Goal: Task Accomplishment & Management: Manage account settings

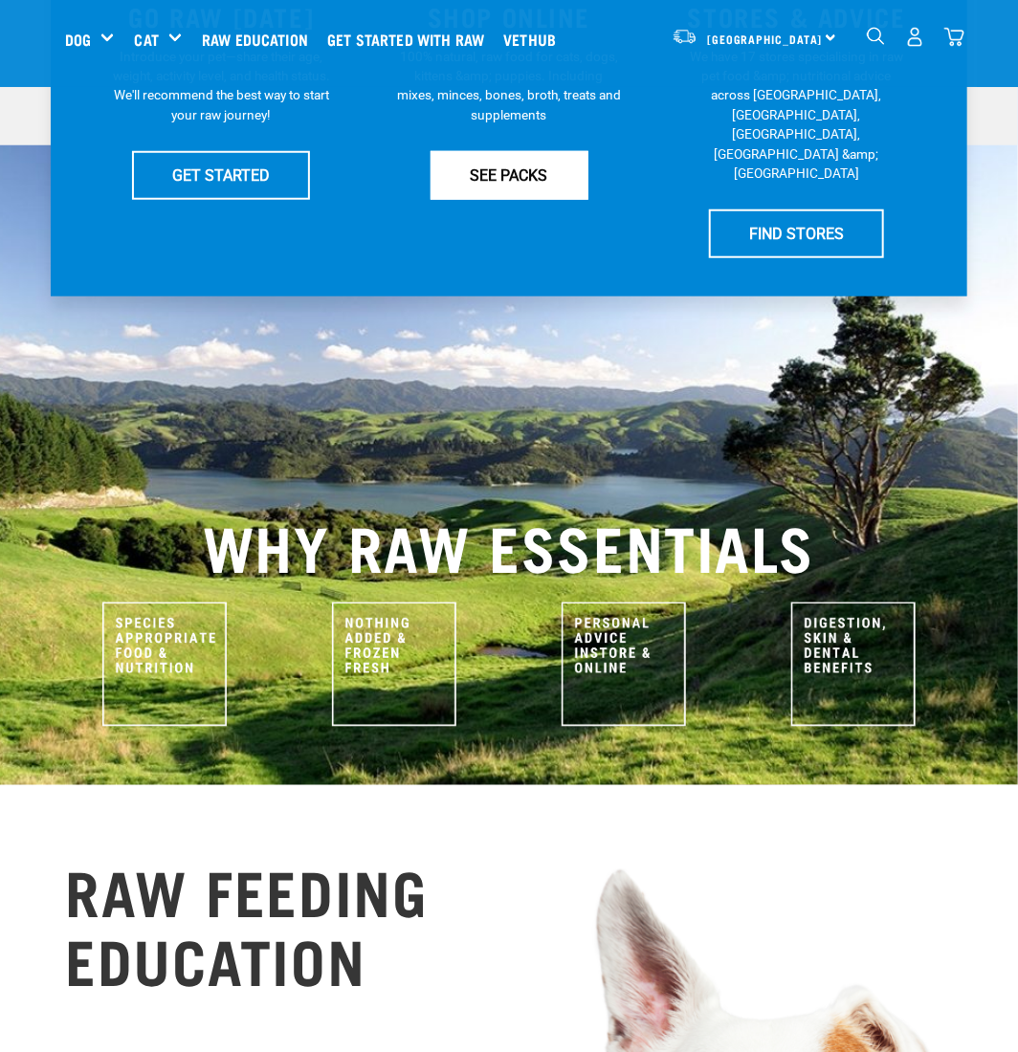
scroll to position [295, 0]
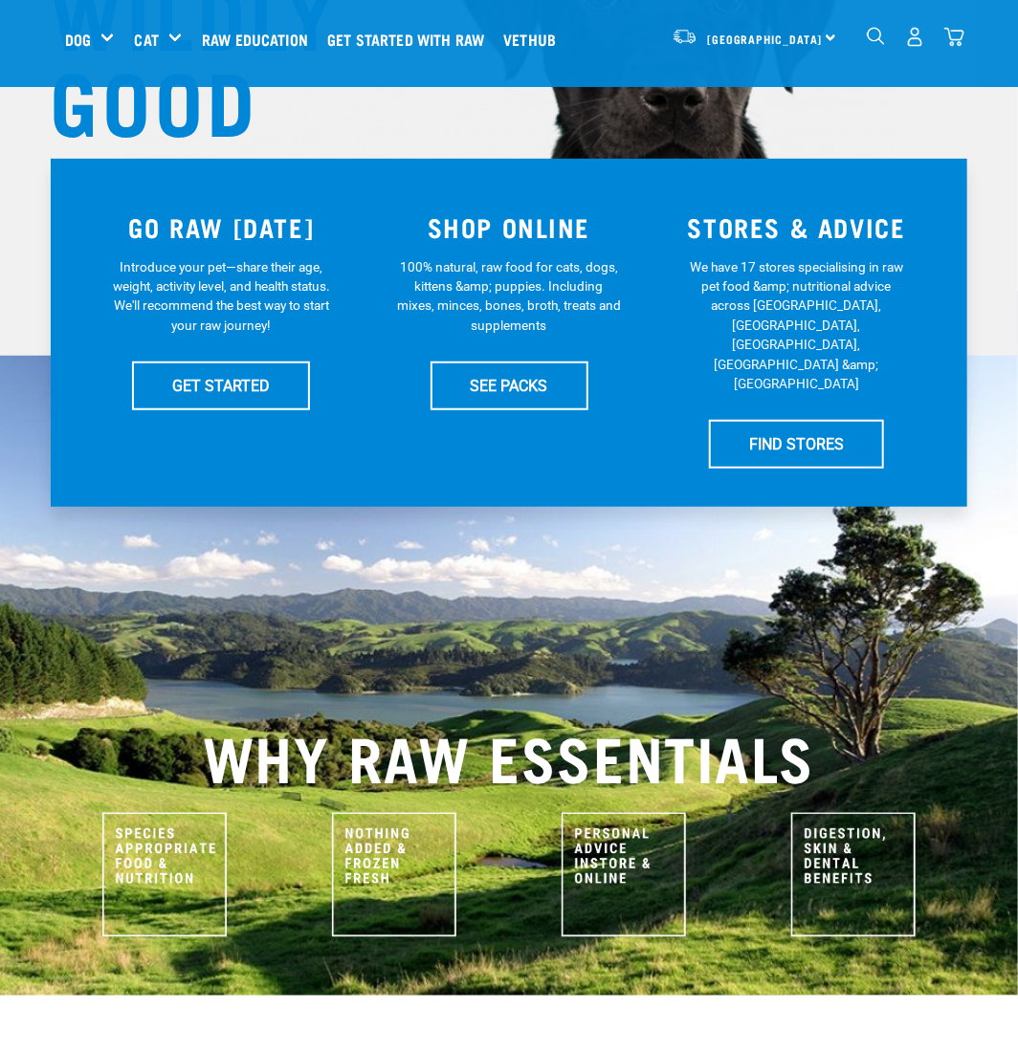
click at [916, 38] on img "dropdown navigation" at bounding box center [915, 37] width 20 height 20
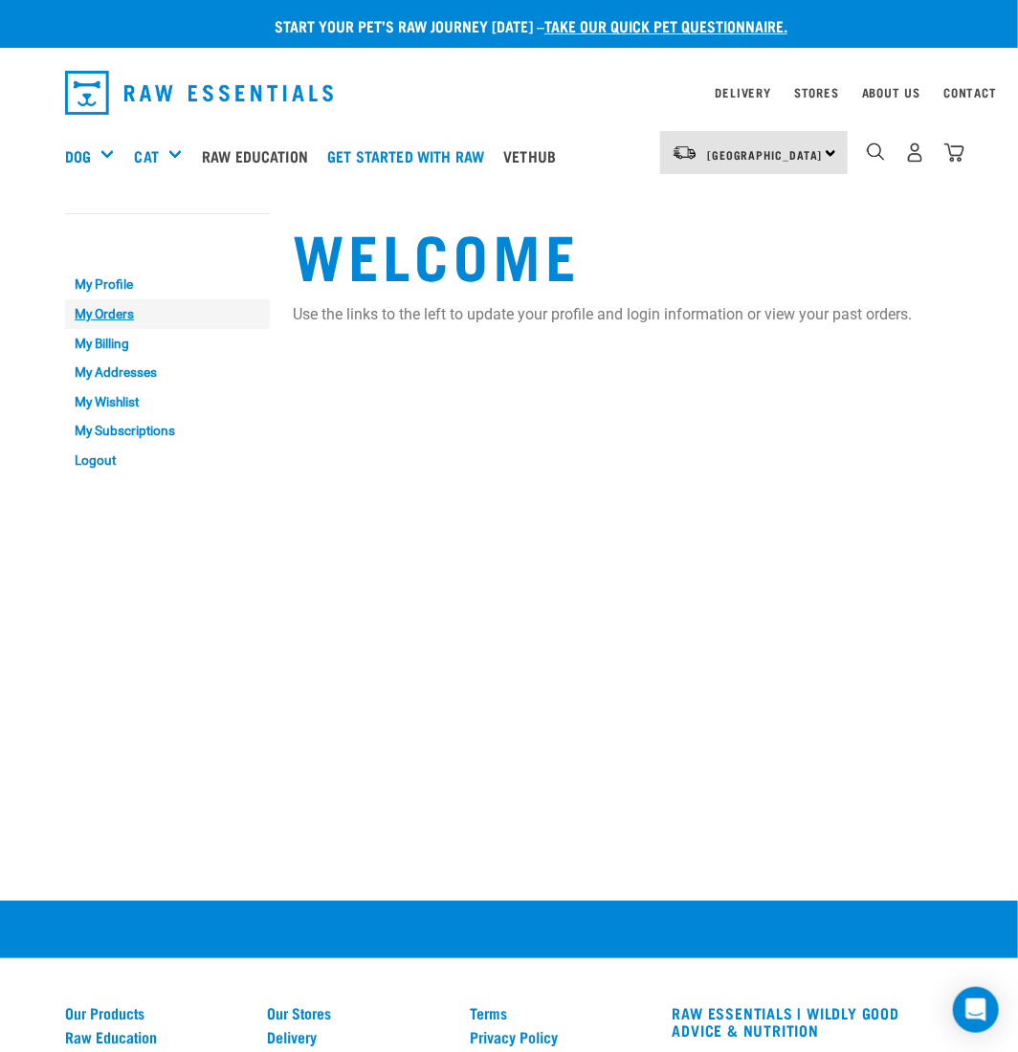
click at [93, 315] on link "My Orders" at bounding box center [167, 314] width 205 height 30
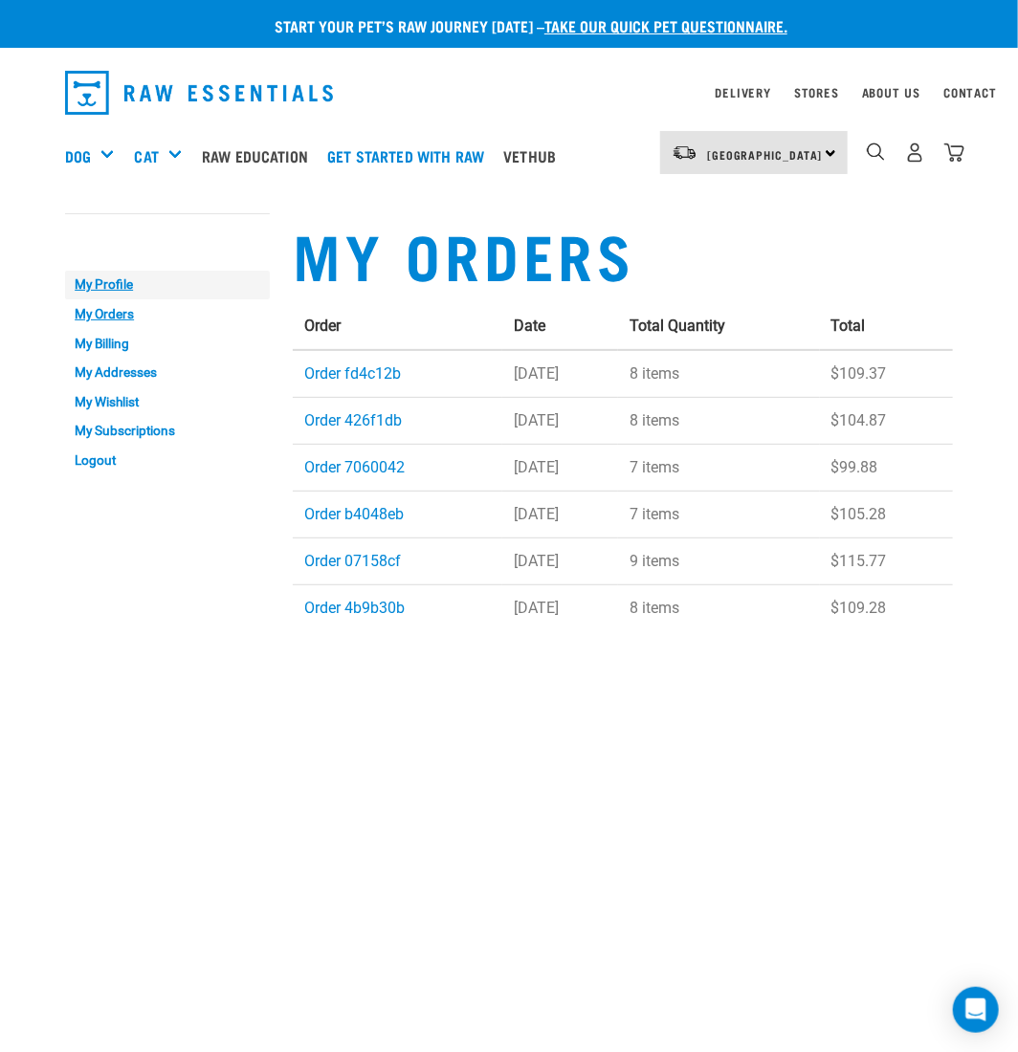
click at [104, 283] on link "My Profile" at bounding box center [167, 286] width 205 height 30
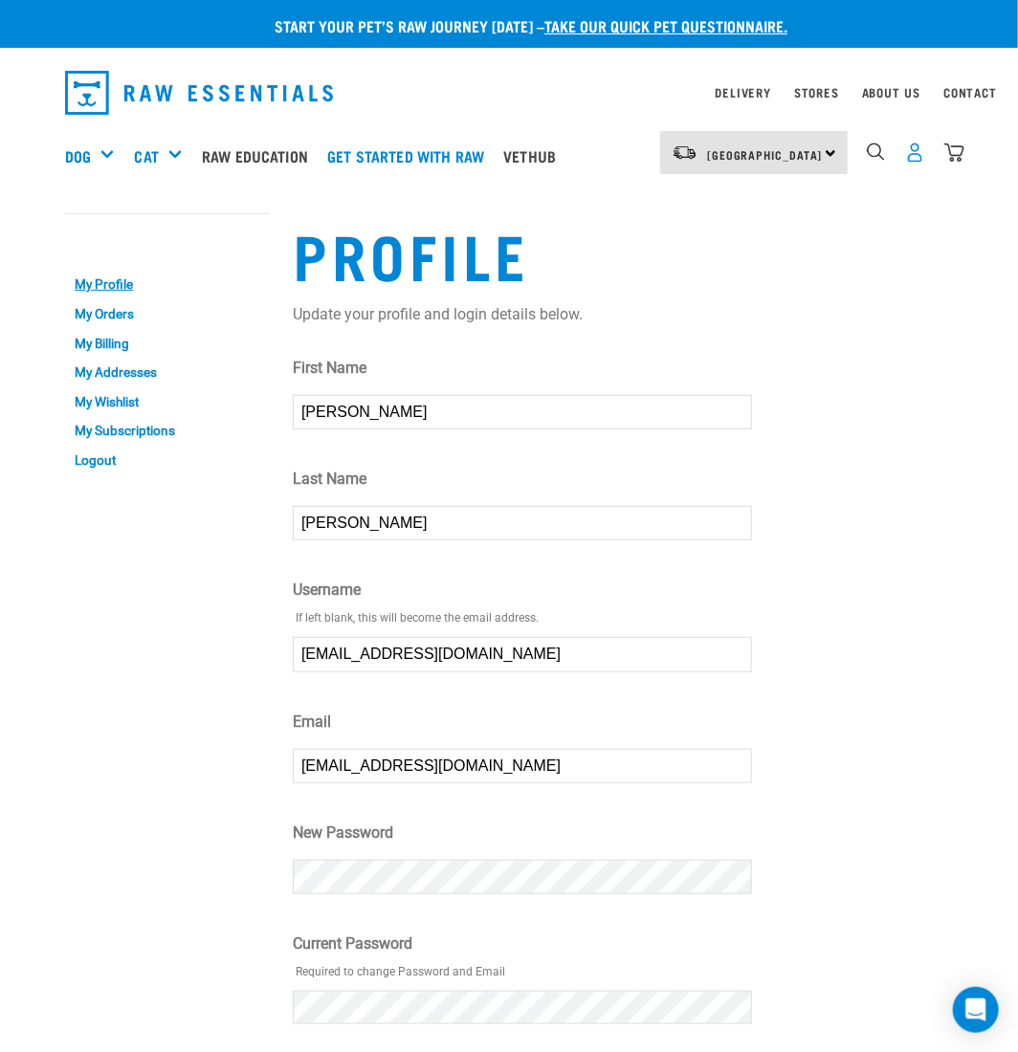
click at [912, 157] on img "dropdown navigation" at bounding box center [915, 153] width 20 height 20
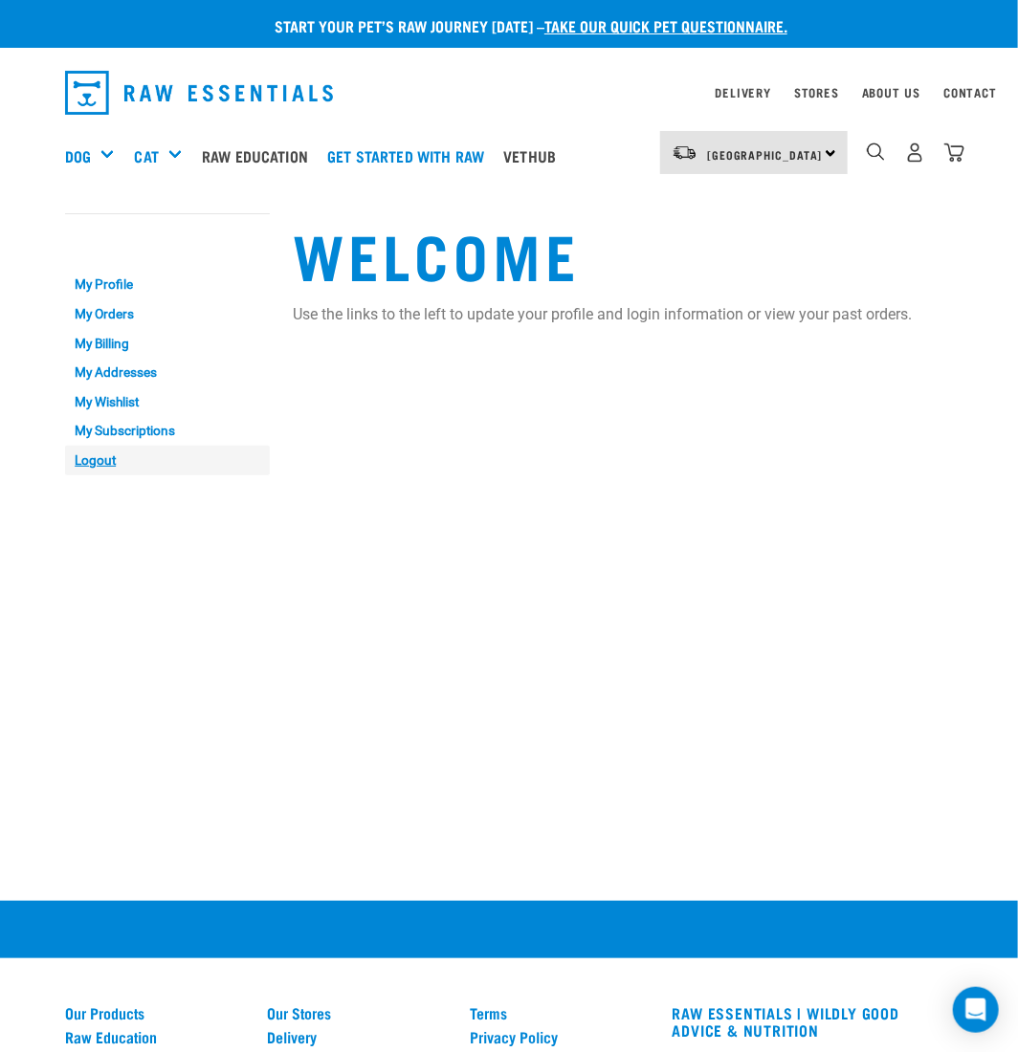
click at [87, 464] on link "Logout" at bounding box center [167, 461] width 205 height 30
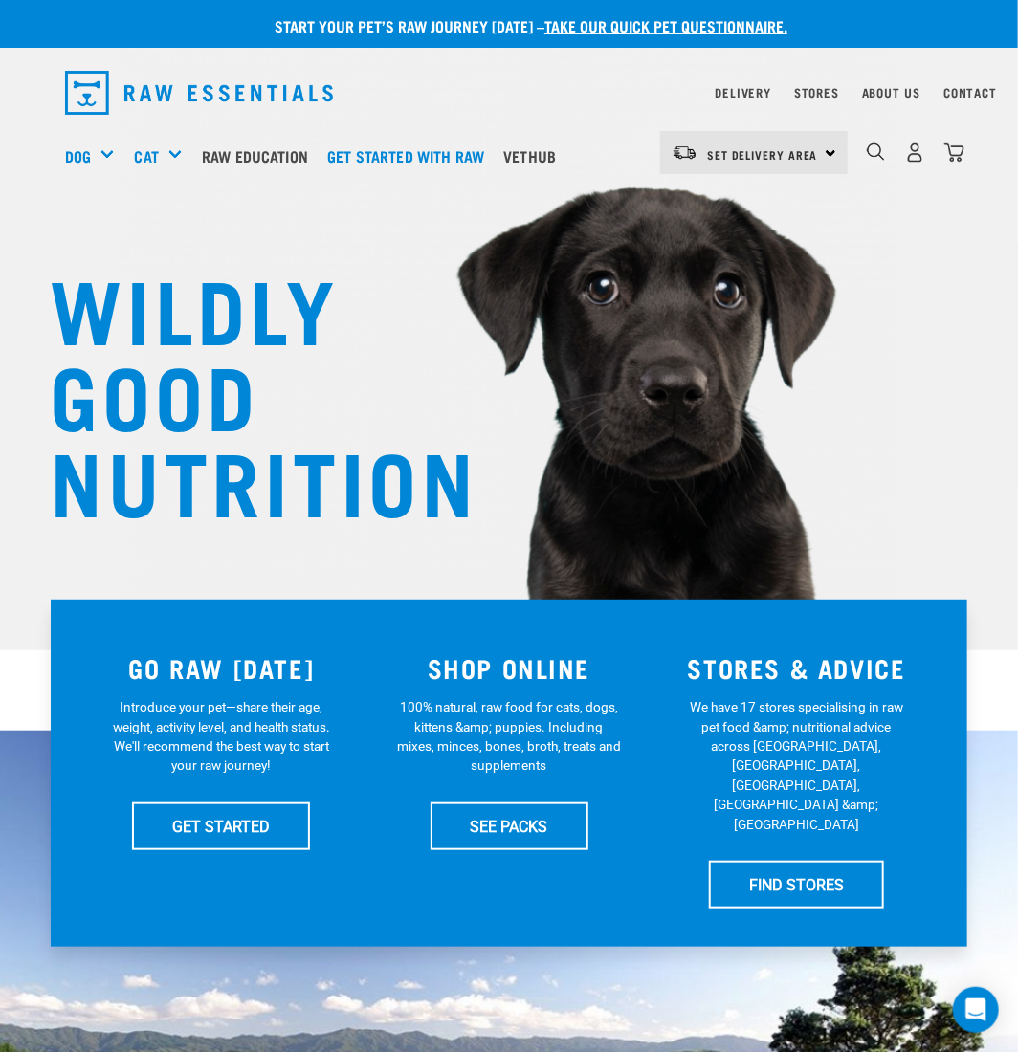
click at [885, 331] on img at bounding box center [509, 271] width 776 height 715
click at [953, 151] on img "dropdown navigation" at bounding box center [954, 153] width 20 height 20
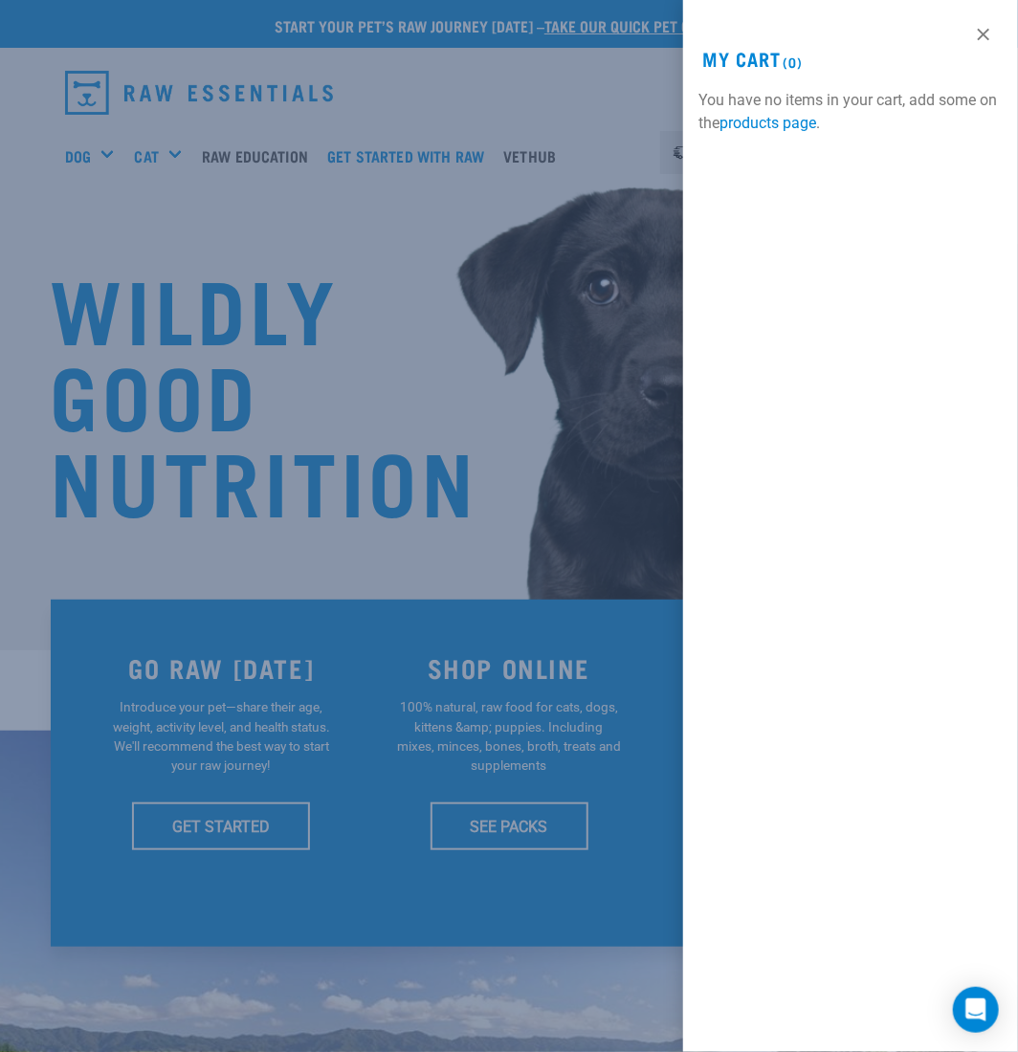
click at [445, 312] on div at bounding box center [509, 526] width 1018 height 1052
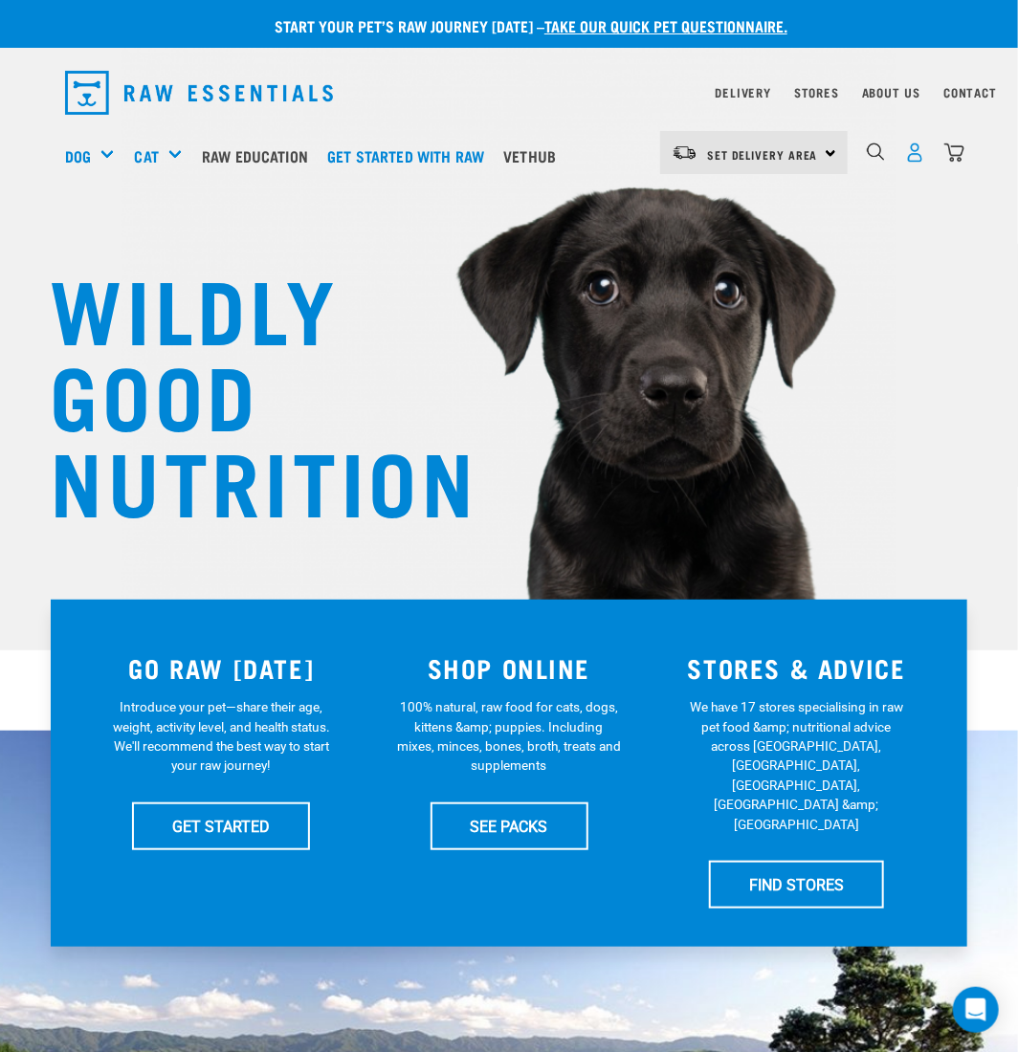
click at [907, 153] on img "dropdown navigation" at bounding box center [915, 153] width 20 height 20
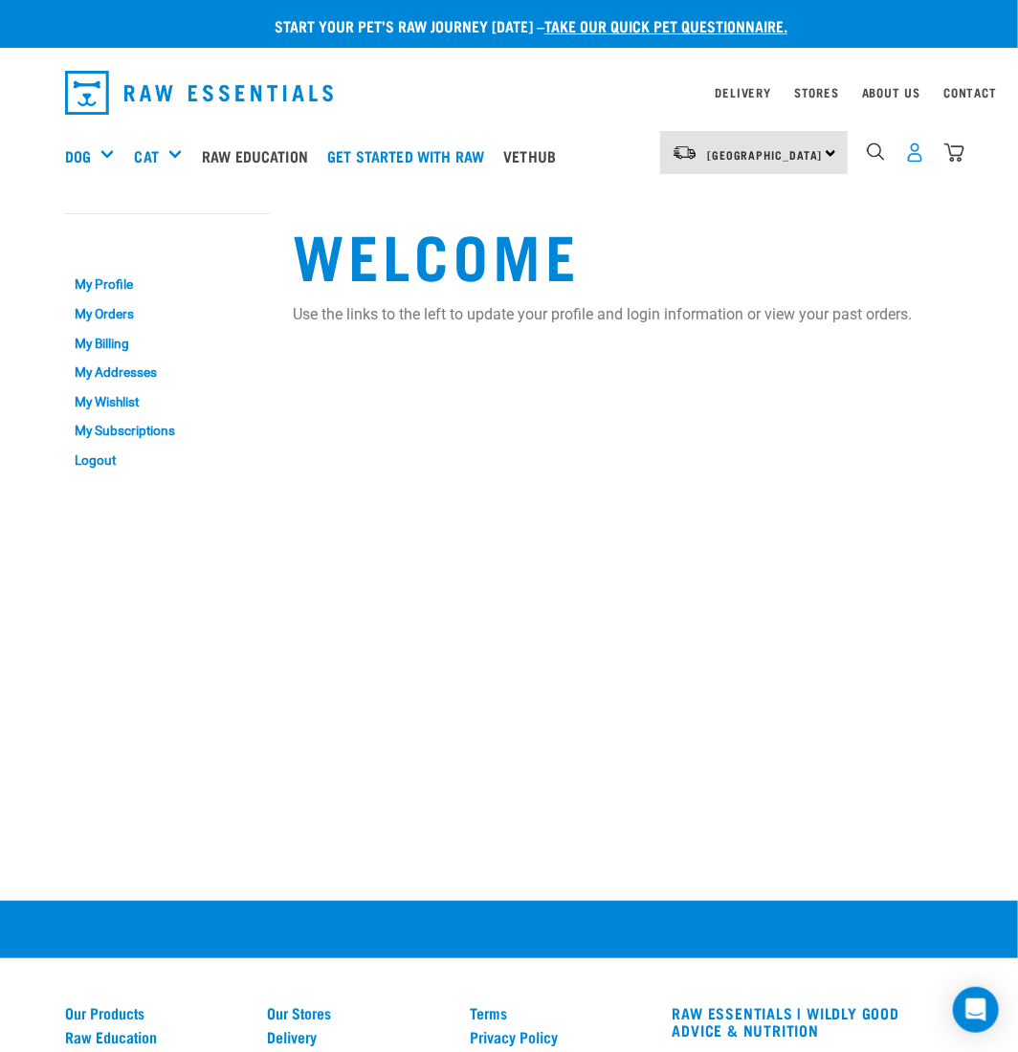
click at [917, 151] on img "dropdown navigation" at bounding box center [915, 153] width 20 height 20
click at [108, 429] on link "My Subscriptions" at bounding box center [167, 432] width 205 height 30
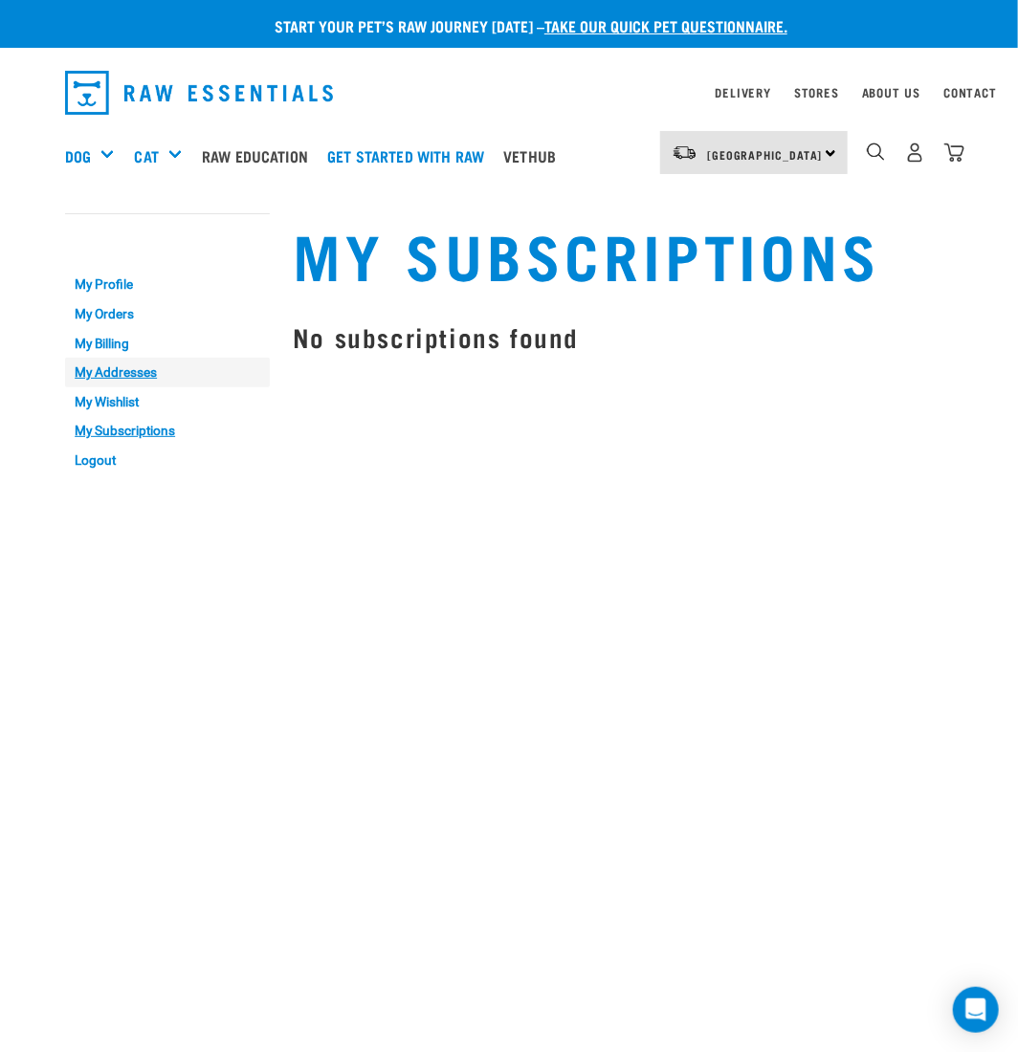
click at [119, 378] on link "My Addresses" at bounding box center [167, 373] width 205 height 30
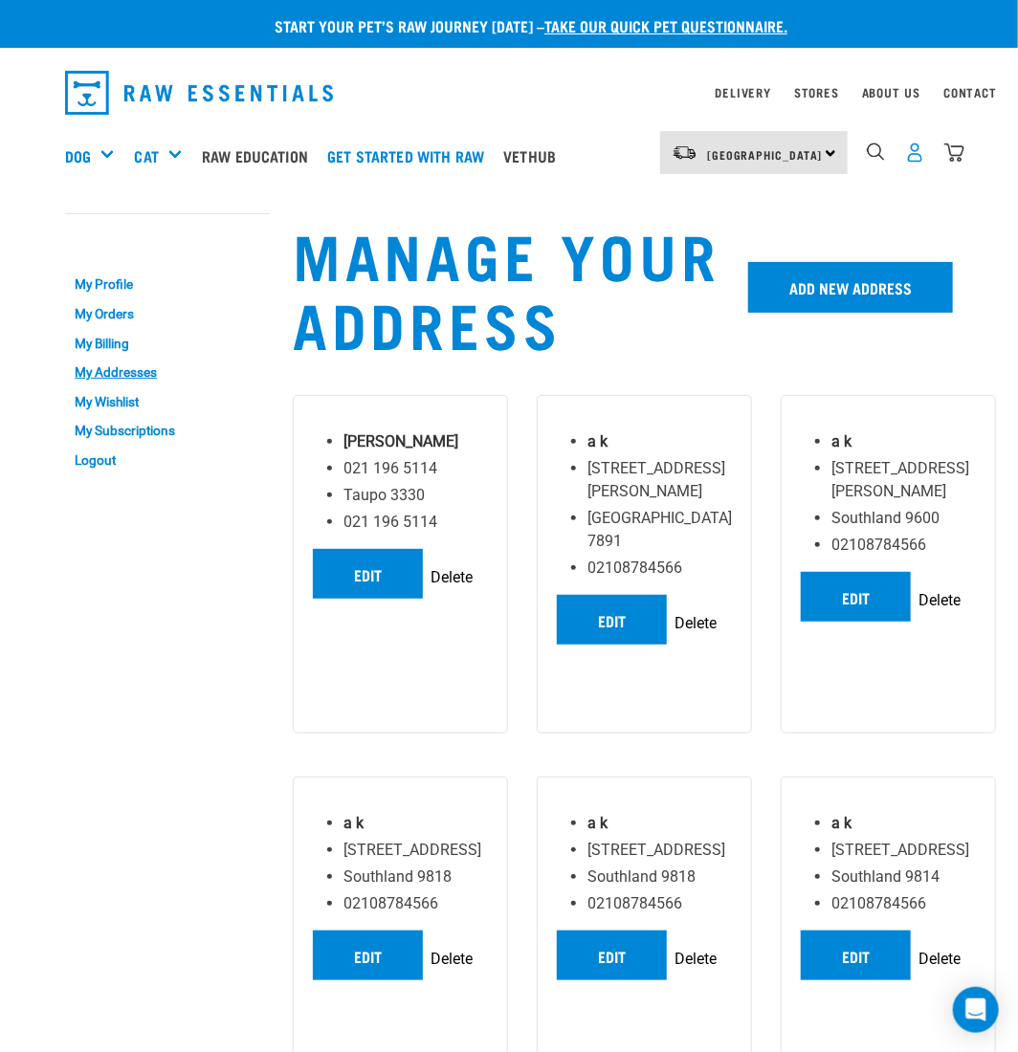
click at [912, 156] on img "dropdown navigation" at bounding box center [915, 153] width 20 height 20
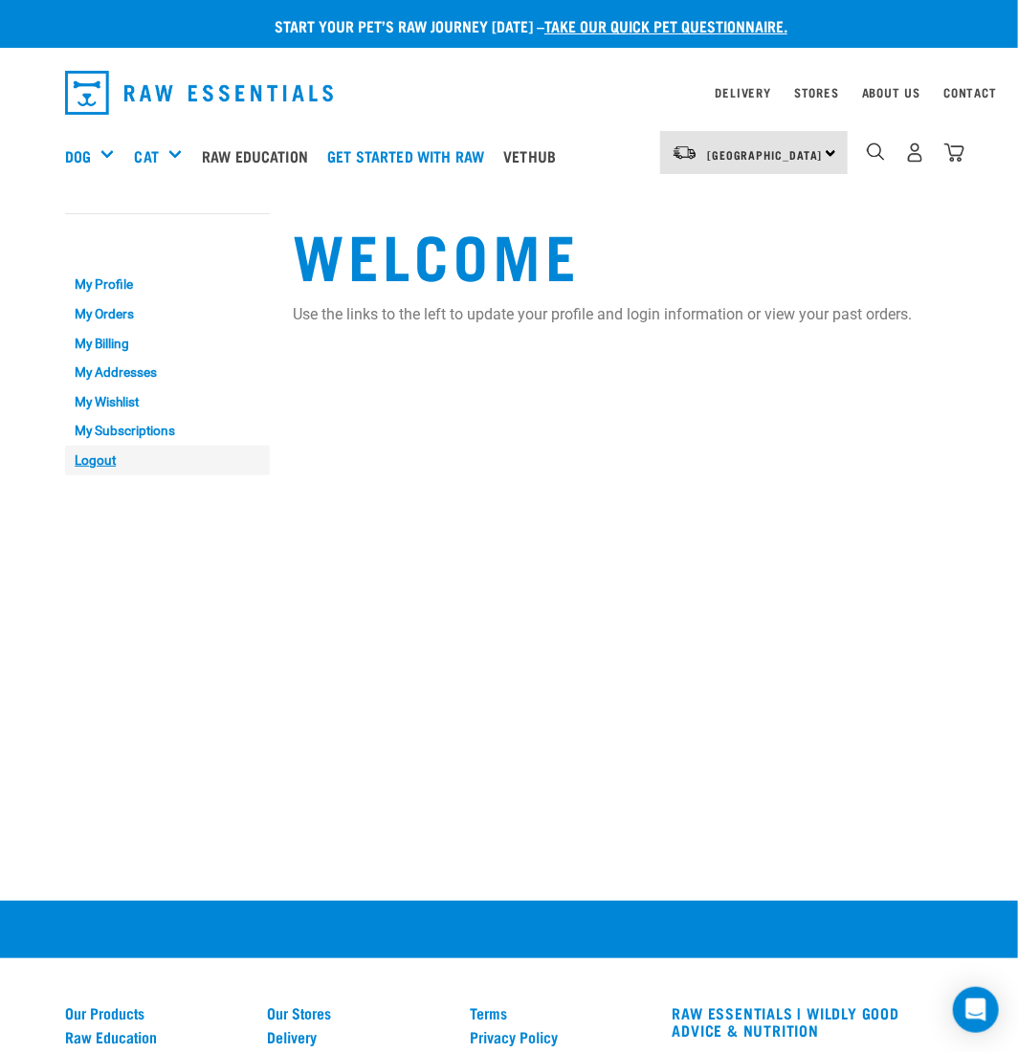
click at [102, 465] on link "Logout" at bounding box center [167, 461] width 205 height 30
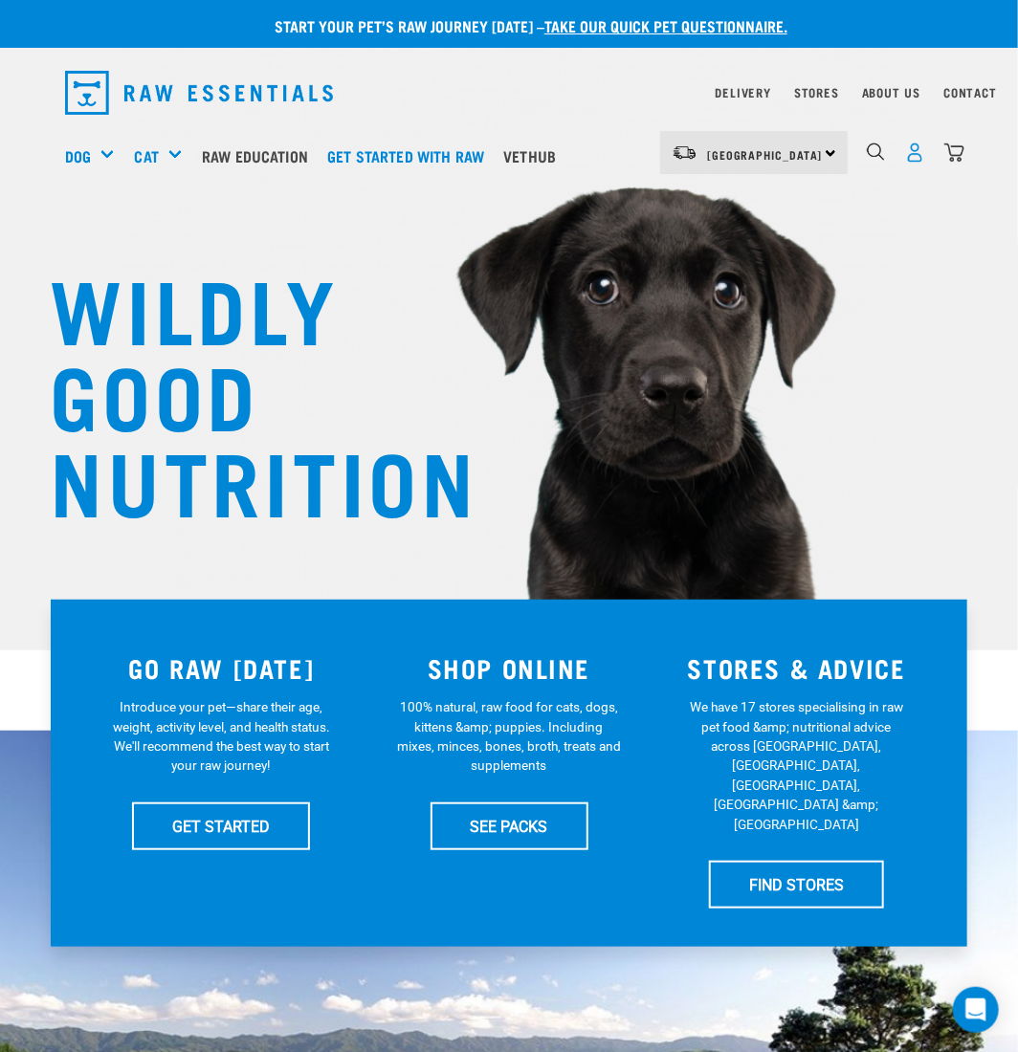
click at [909, 157] on img "dropdown navigation" at bounding box center [915, 153] width 20 height 20
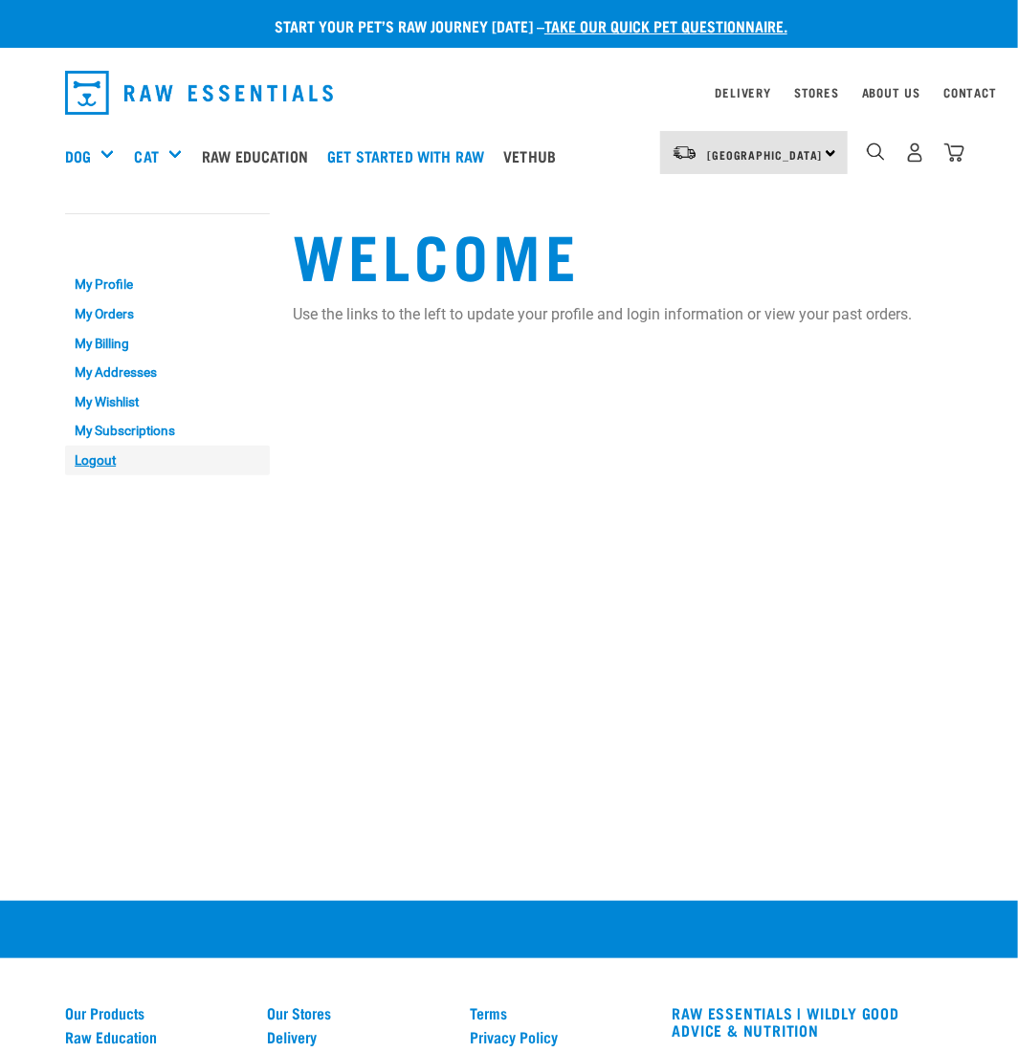
click at [82, 464] on link "Logout" at bounding box center [167, 461] width 205 height 30
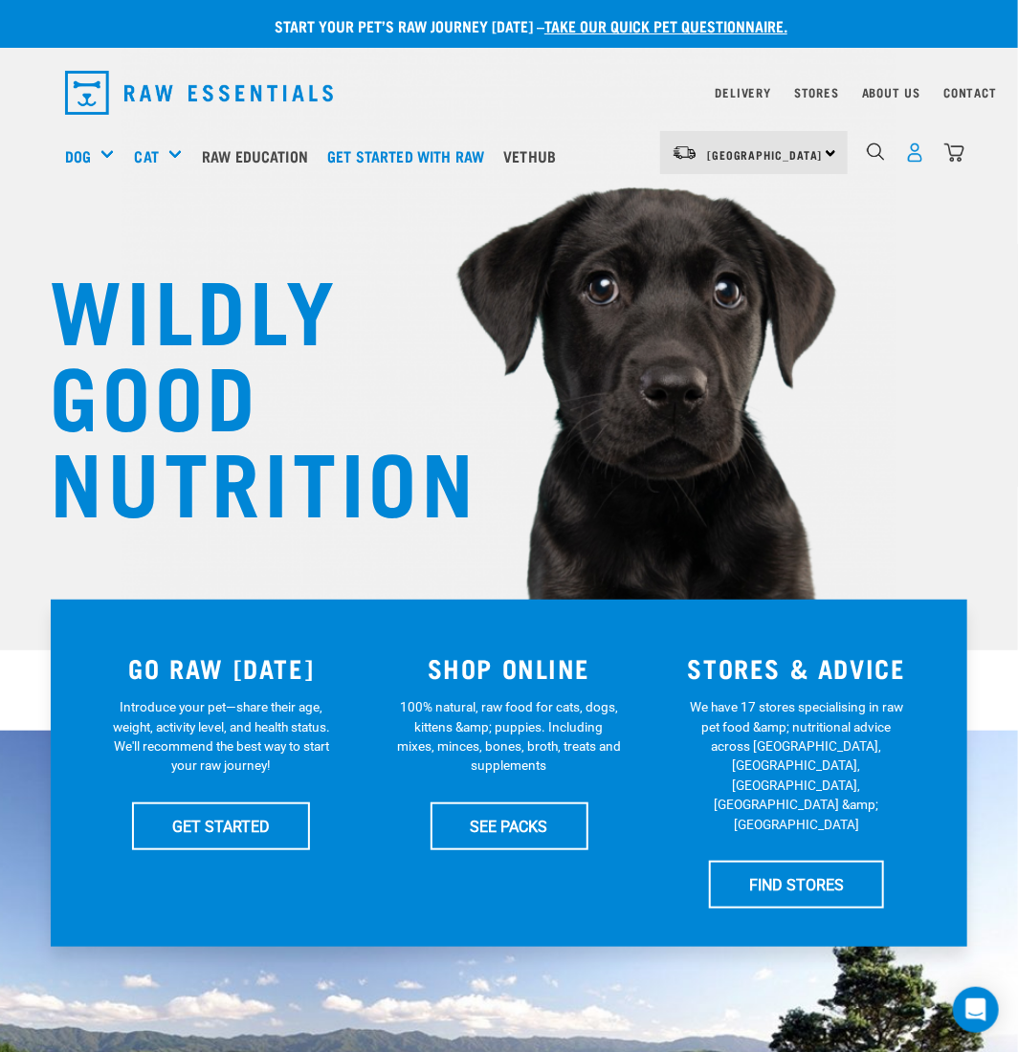
click at [915, 154] on img "dropdown navigation" at bounding box center [915, 153] width 20 height 20
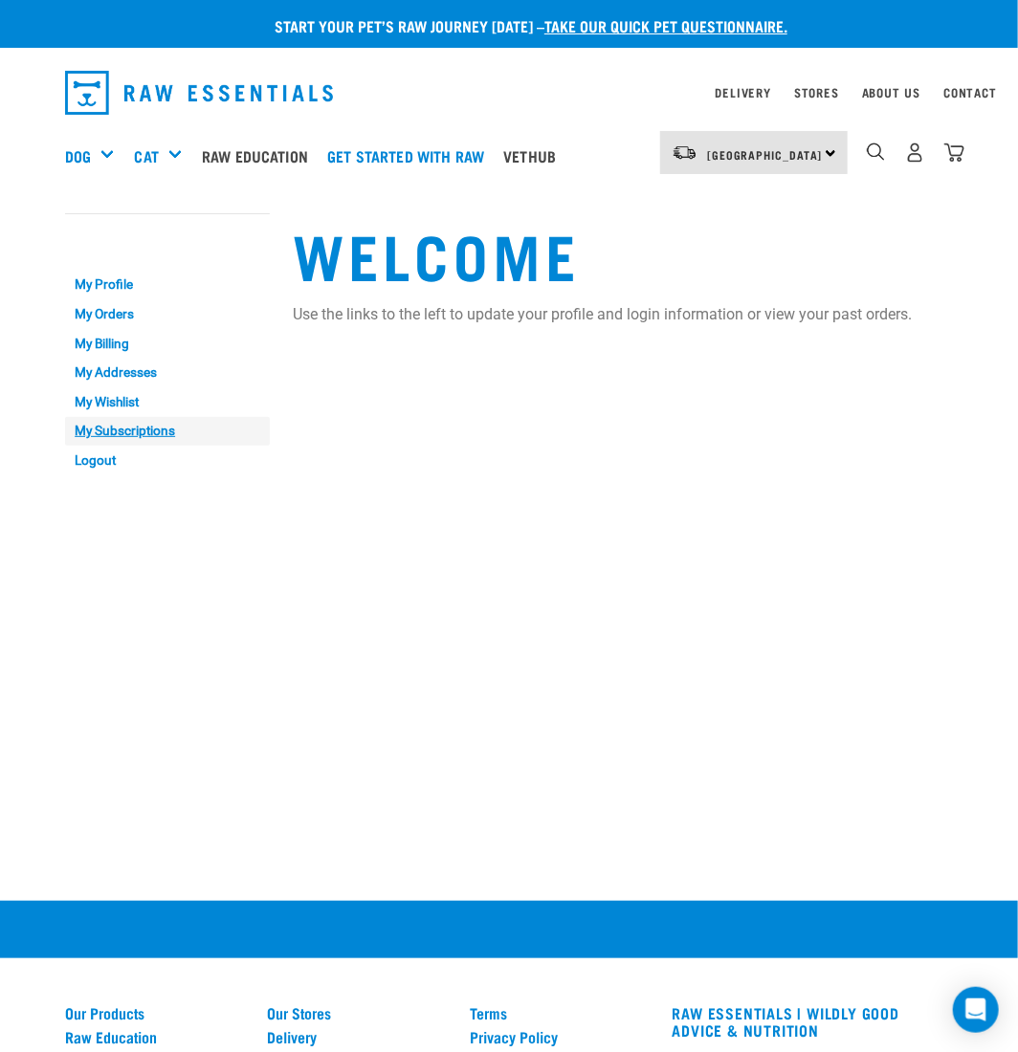
click at [137, 427] on link "My Subscriptions" at bounding box center [167, 432] width 205 height 30
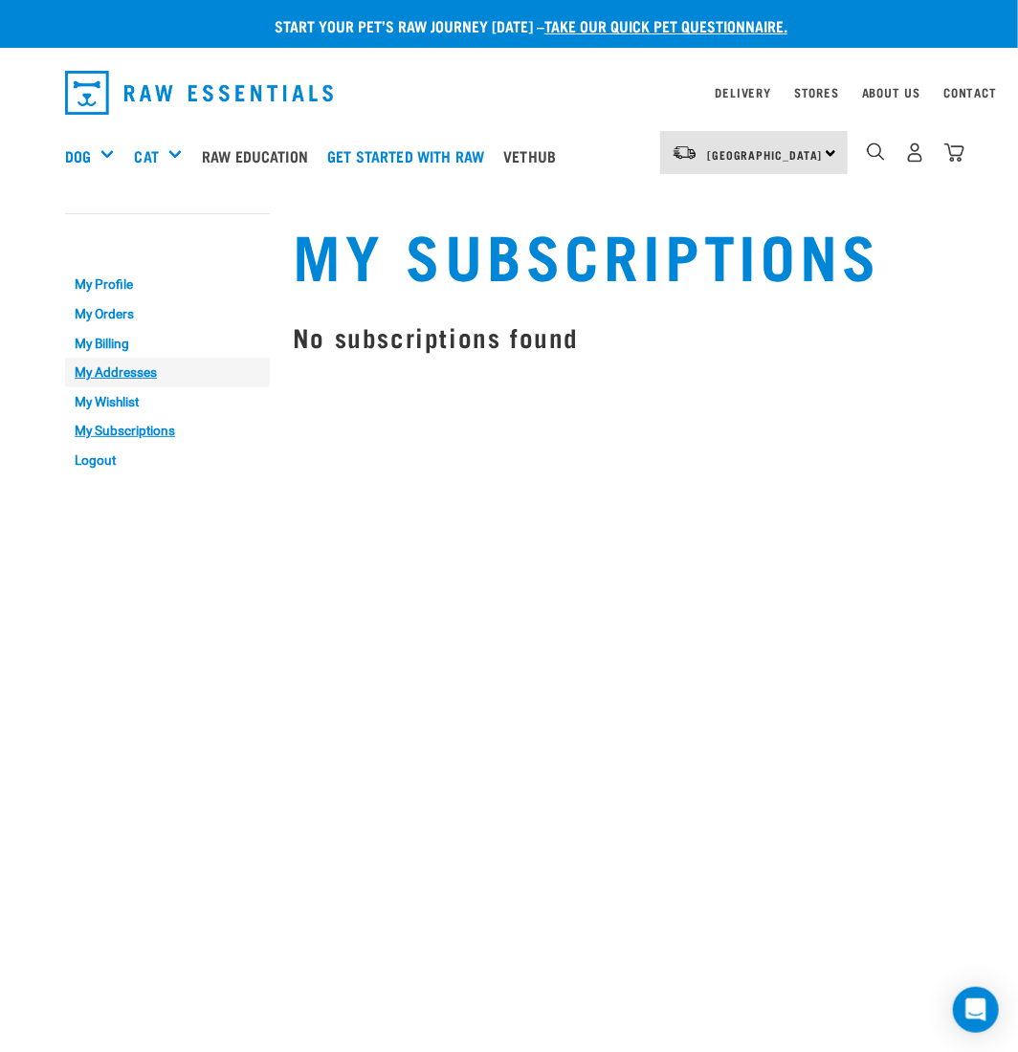
click at [129, 372] on link "My Addresses" at bounding box center [167, 373] width 205 height 30
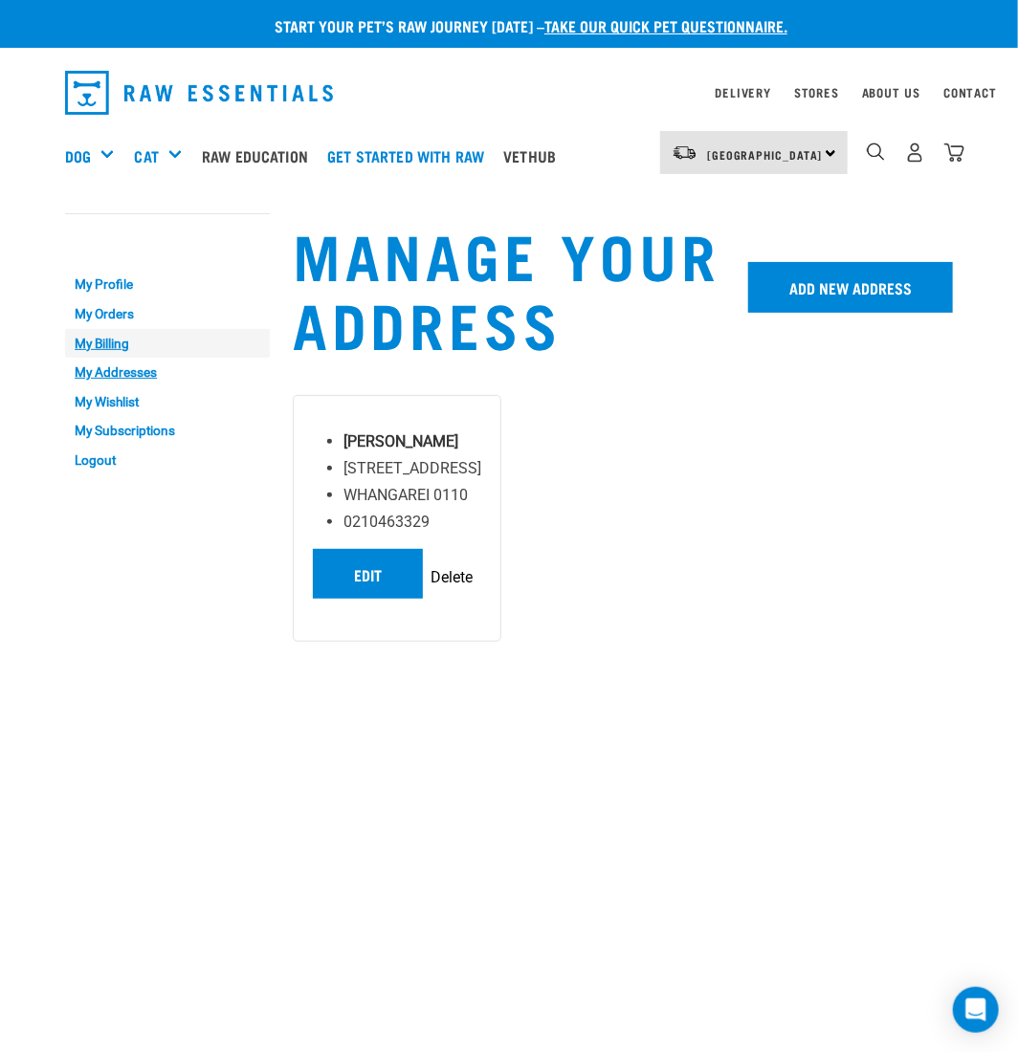
click at [120, 345] on link "My Billing" at bounding box center [167, 344] width 205 height 30
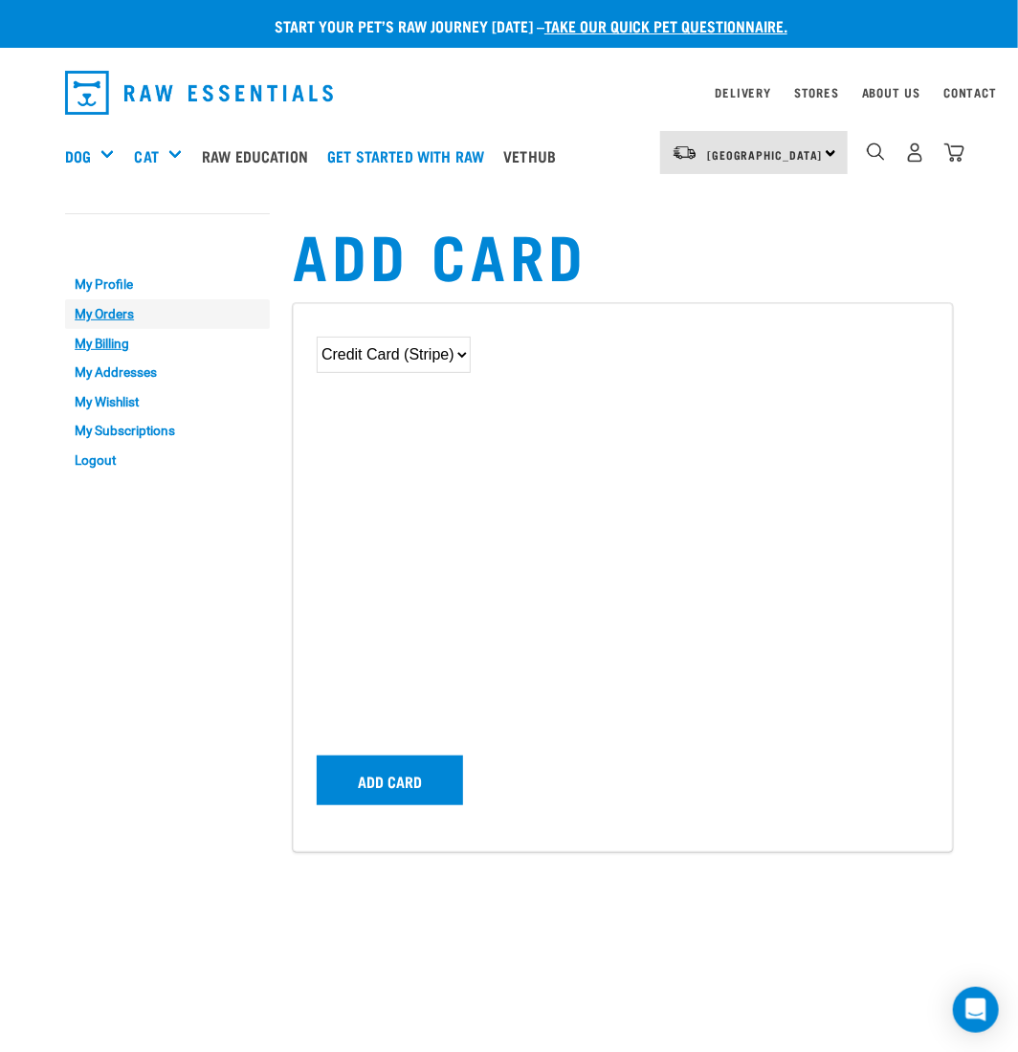
click at [115, 314] on link "My Orders" at bounding box center [167, 314] width 205 height 30
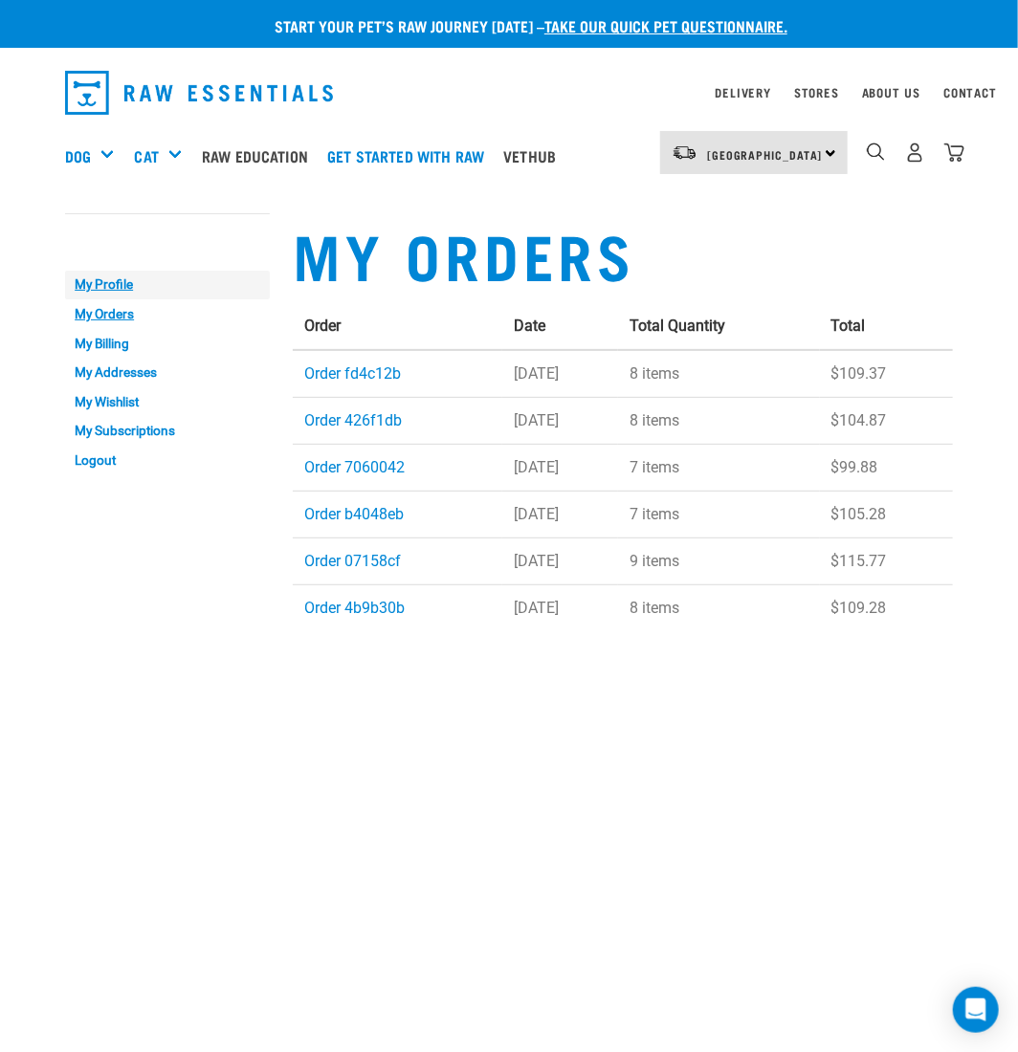
click at [123, 284] on link "My Profile" at bounding box center [167, 286] width 205 height 30
